Goal: Find specific page/section: Find specific page/section

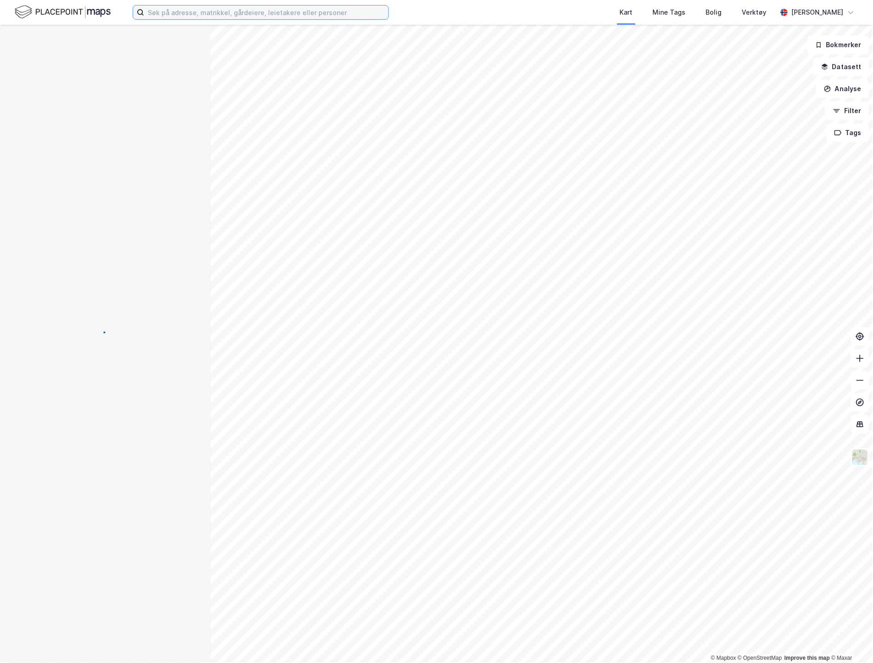
click at [268, 12] on input at bounding box center [266, 12] width 244 height 14
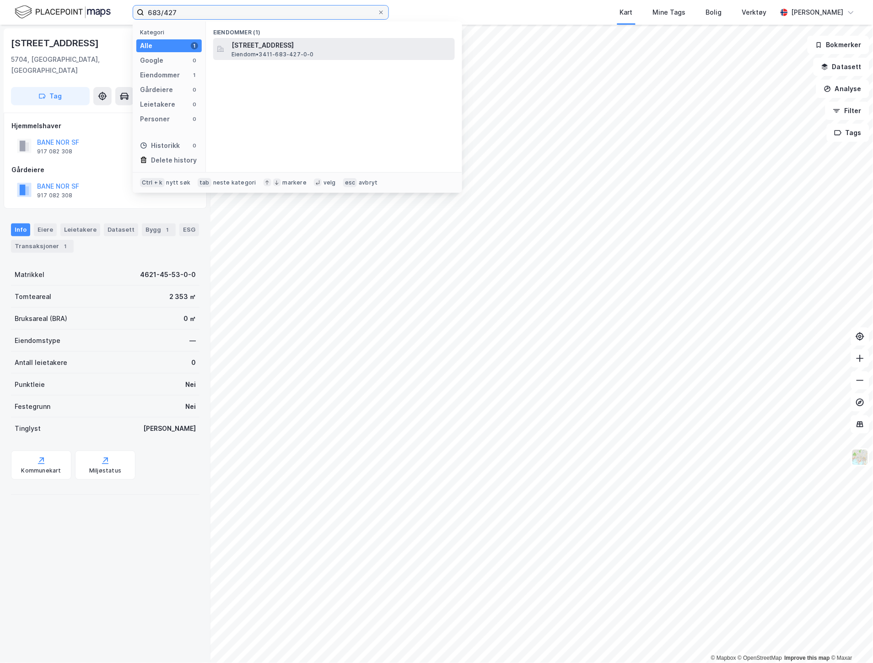
type input "683/427"
click at [275, 47] on span "[STREET_ADDRESS]" at bounding box center [342, 45] width 220 height 11
